Goal: Task Accomplishment & Management: Use online tool/utility

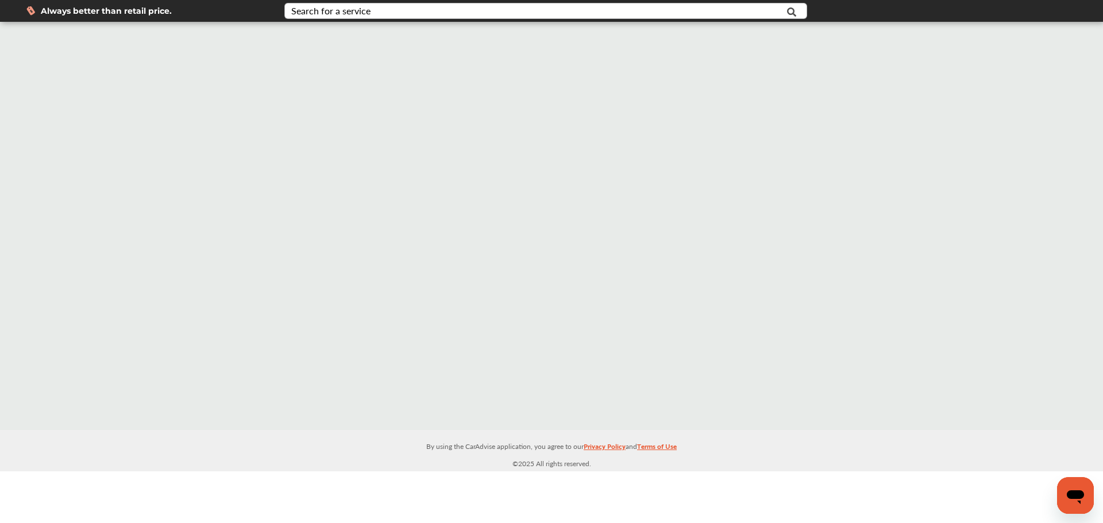
click at [368, 10] on div "Search for a service" at bounding box center [330, 10] width 79 height 9
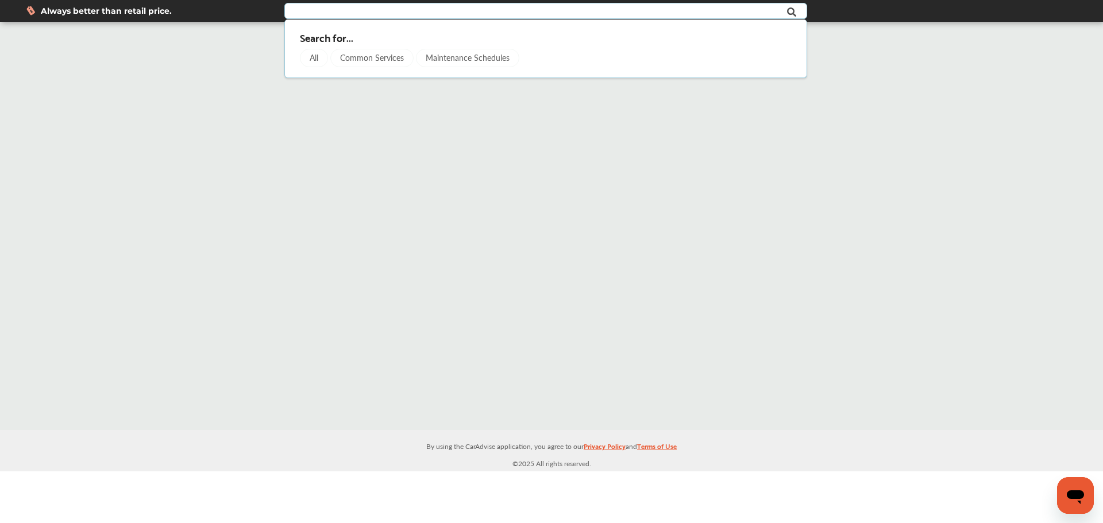
click at [311, 56] on div "All" at bounding box center [314, 58] width 28 height 18
